Goal: Information Seeking & Learning: Understand process/instructions

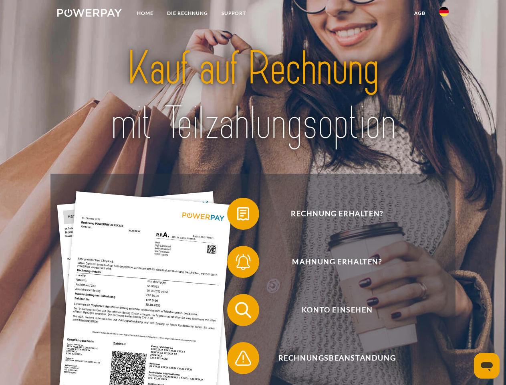
click at [89, 14] on img at bounding box center [89, 13] width 65 height 8
click at [444, 14] on img at bounding box center [444, 12] width 10 height 10
click at [420, 13] on link "agb" at bounding box center [420, 13] width 25 height 14
click at [237, 215] on span at bounding box center [231, 214] width 40 height 40
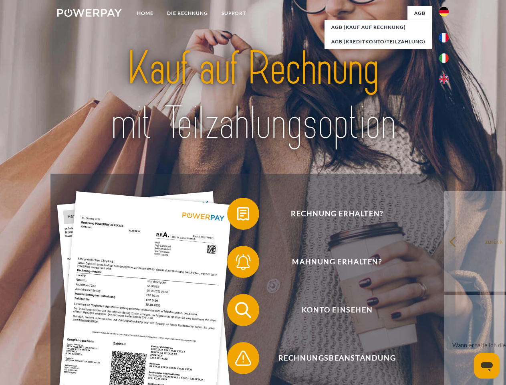
click at [237, 263] on div "Rechnung erhalten? Mahnung erhalten? Konto einsehen" at bounding box center [252, 334] width 405 height 321
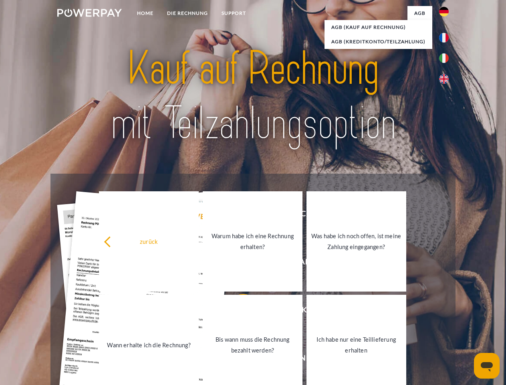
click at [237, 311] on link "Bis wann muss die Rechnung bezahlt werden?" at bounding box center [253, 345] width 100 height 100
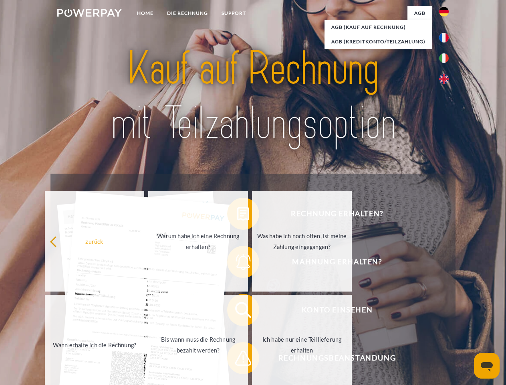
click at [237, 359] on span at bounding box center [231, 358] width 40 height 40
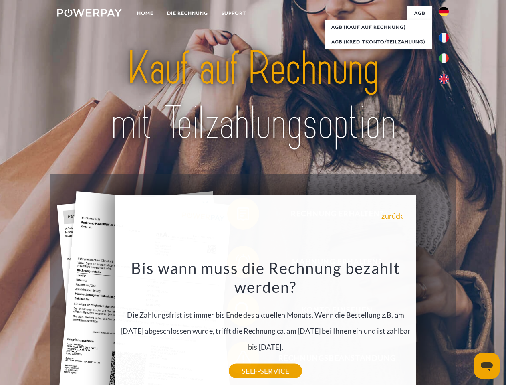
click at [487, 365] on icon "Messaging-Fenster öffnen" at bounding box center [487, 367] width 12 height 10
